Goal: Check status: Check status

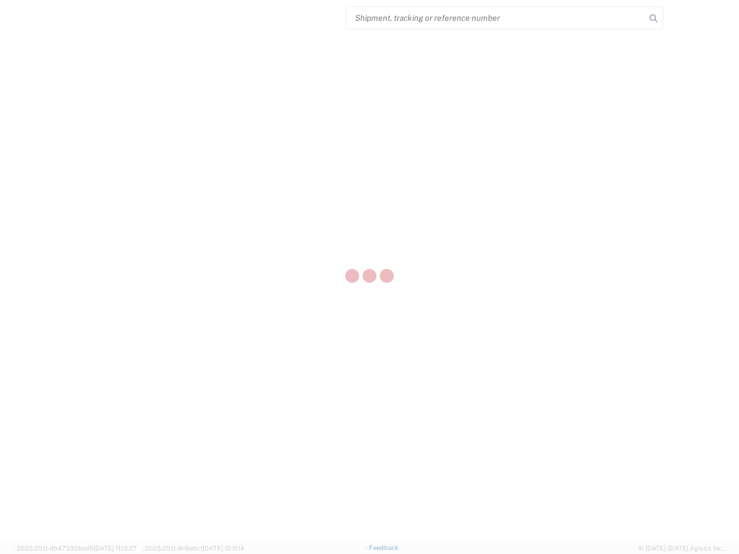
select select "US"
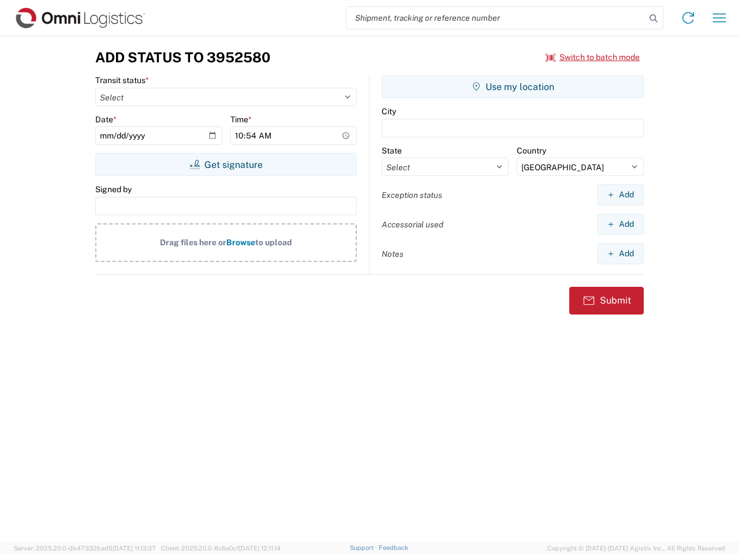
click at [496, 18] on input "search" at bounding box center [495, 18] width 299 height 22
click at [653, 18] on icon at bounding box center [653, 18] width 16 height 16
click at [688, 18] on icon at bounding box center [688, 18] width 18 height 18
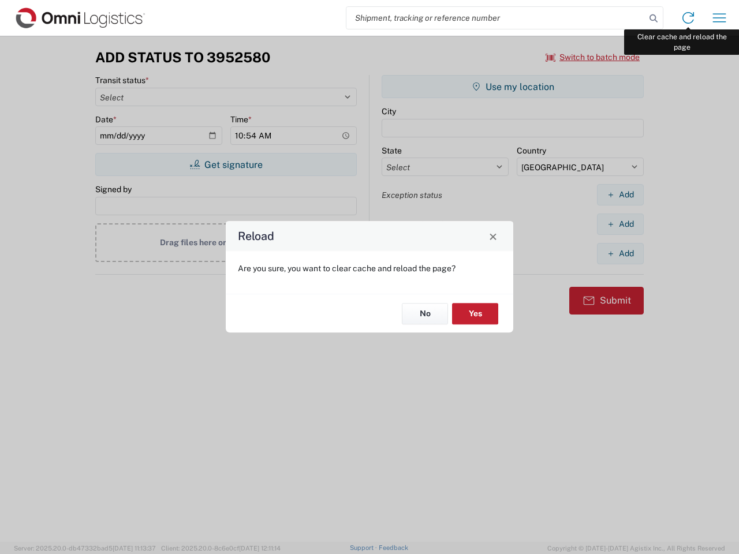
click at [719, 18] on div "Reload Are you sure, you want to clear cache and reload the page? No Yes" at bounding box center [369, 277] width 739 height 554
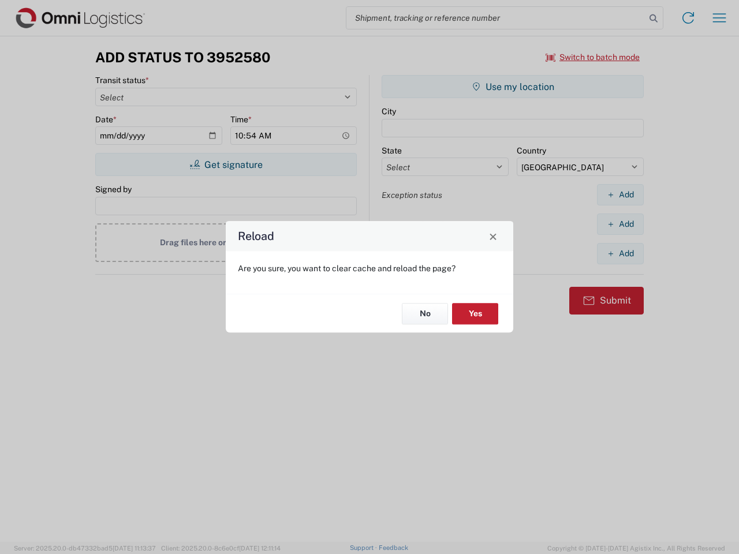
click at [593, 57] on div "Reload Are you sure, you want to clear cache and reload the page? No Yes" at bounding box center [369, 277] width 739 height 554
click at [226, 164] on div "Reload Are you sure, you want to clear cache and reload the page? No Yes" at bounding box center [369, 277] width 739 height 554
click at [512, 87] on div "Reload Are you sure, you want to clear cache and reload the page? No Yes" at bounding box center [369, 277] width 739 height 554
click at [620, 194] on div "Reload Are you sure, you want to clear cache and reload the page? No Yes" at bounding box center [369, 277] width 739 height 554
click at [620, 224] on div "Reload Are you sure, you want to clear cache and reload the page? No Yes" at bounding box center [369, 277] width 739 height 554
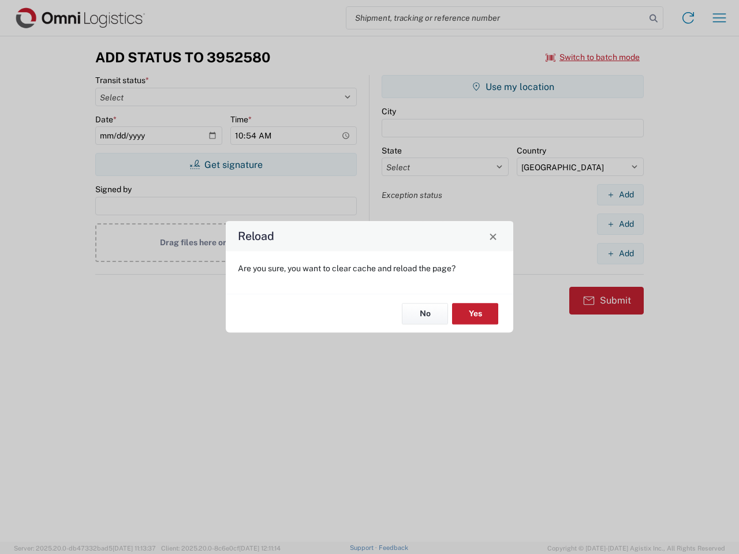
click at [620, 253] on div "Reload Are you sure, you want to clear cache and reload the page? No Yes" at bounding box center [369, 277] width 739 height 554
